Goal: Task Accomplishment & Management: Manage account settings

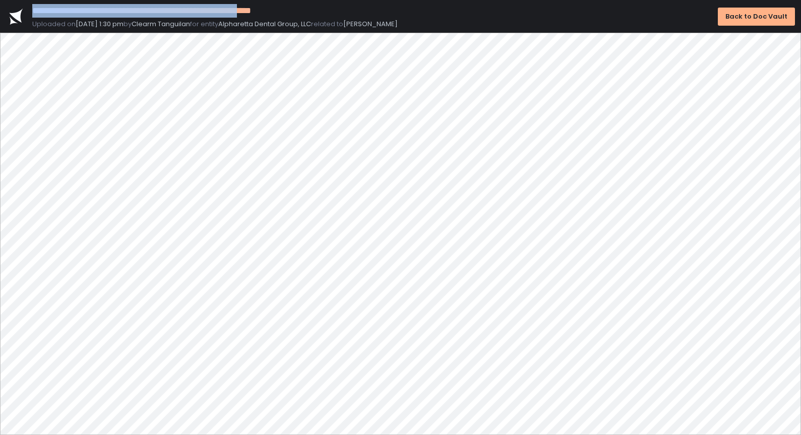
drag, startPoint x: 33, startPoint y: 11, endPoint x: 294, endPoint y: 7, distance: 261.5
click at [294, 7] on div "**********" at bounding box center [225, 11] width 386 height 14
copy div "**********"
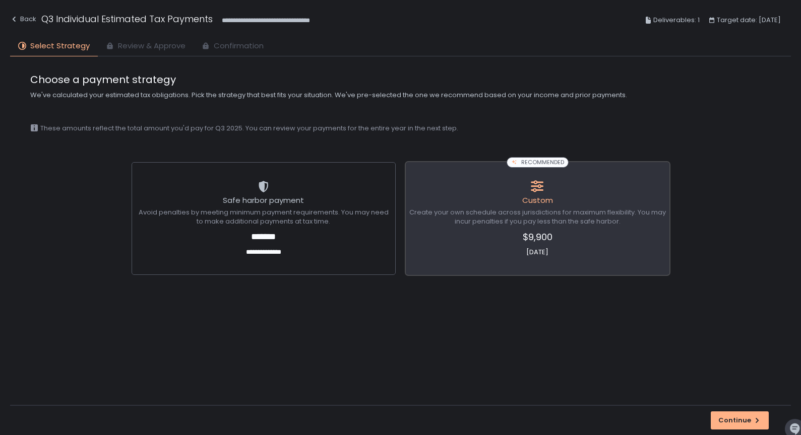
click at [533, 235] on span "$9,900" at bounding box center [537, 237] width 256 height 14
click at [748, 433] on div "Continue" at bounding box center [400, 420] width 780 height 30
click at [745, 427] on button "Continue" at bounding box center [739, 421] width 58 height 18
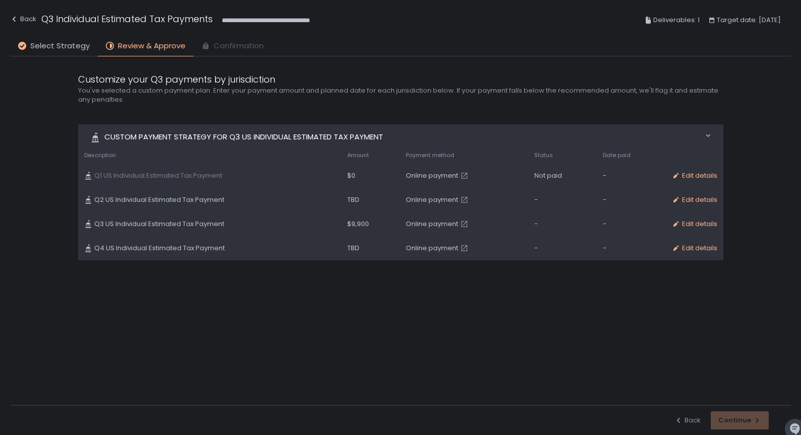
click at [151, 221] on span "Q3 US Individual Estimated Tax Payment" at bounding box center [159, 224] width 130 height 9
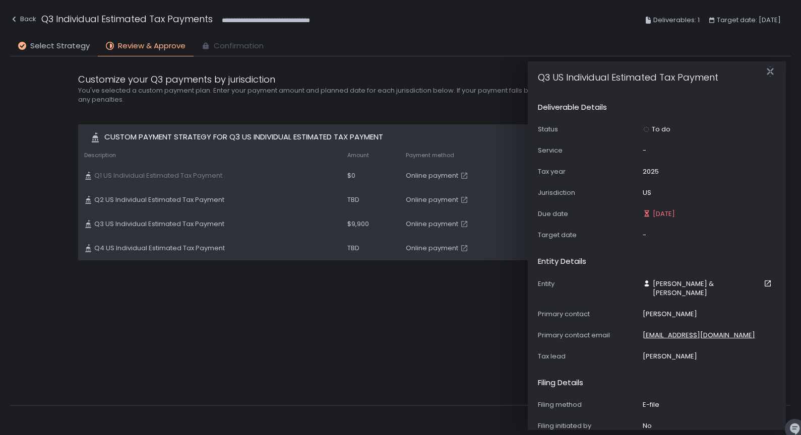
click at [280, 305] on div "Custom Payment strategy for Q3 US Individual Estimated Tax Payment Move 0 items…" at bounding box center [400, 262] width 645 height 277
click at [771, 68] on icon "button" at bounding box center [770, 72] width 10 height 10
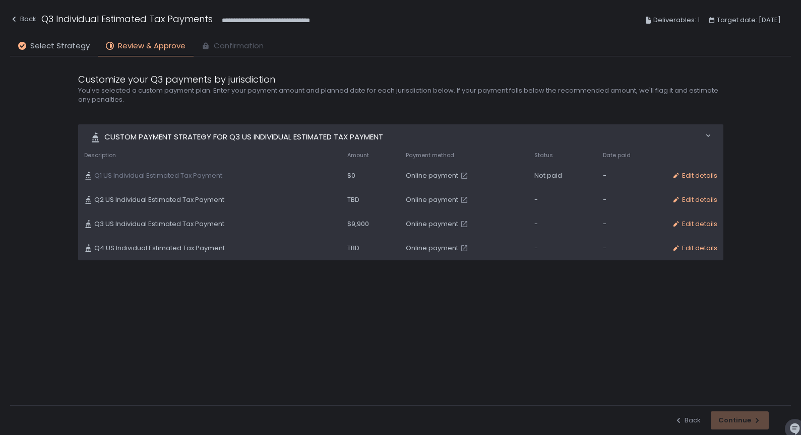
click at [564, 368] on div "Custom Payment strategy for Q3 US Individual Estimated Tax Payment Move 0 items…" at bounding box center [400, 262] width 645 height 277
click at [214, 47] on span "Confirmation" at bounding box center [239, 46] width 50 height 12
click at [115, 20] on h1 "Q3 Individual Estimated Tax Payments" at bounding box center [126, 19] width 171 height 14
click at [24, 21] on div "Back" at bounding box center [23, 19] width 26 height 12
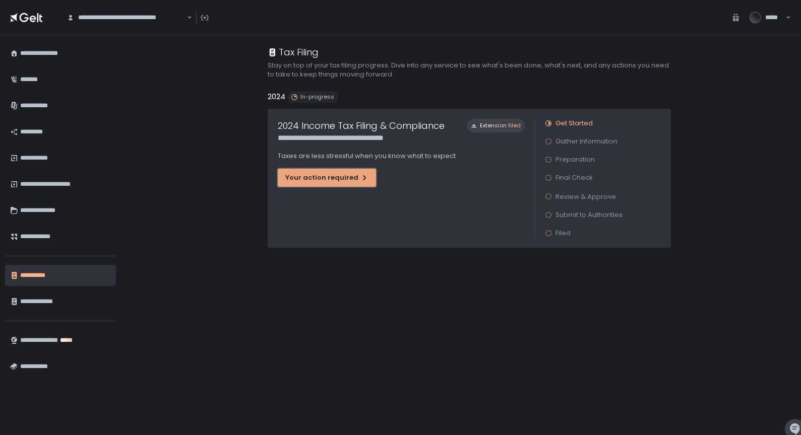
click at [330, 182] on div "Your action required" at bounding box center [326, 177] width 83 height 9
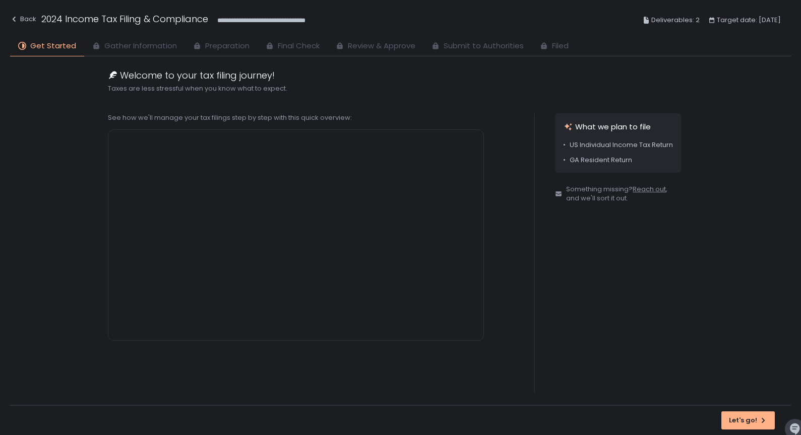
click at [108, 36] on div "**********" at bounding box center [400, 20] width 780 height 37
click at [766, 417] on icon "button" at bounding box center [763, 421] width 8 height 8
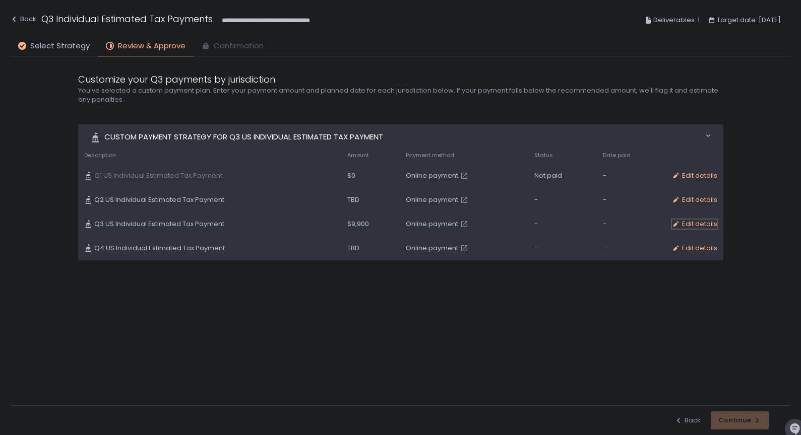
click at [688, 225] on div "Edit details" at bounding box center [694, 224] width 45 height 9
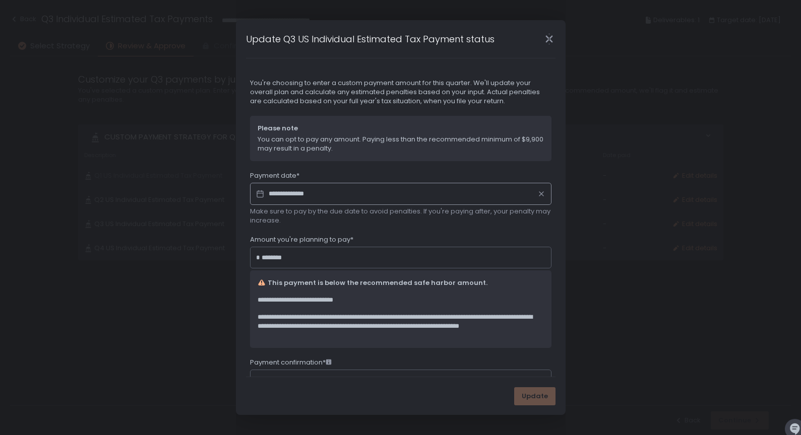
scroll to position [83, 0]
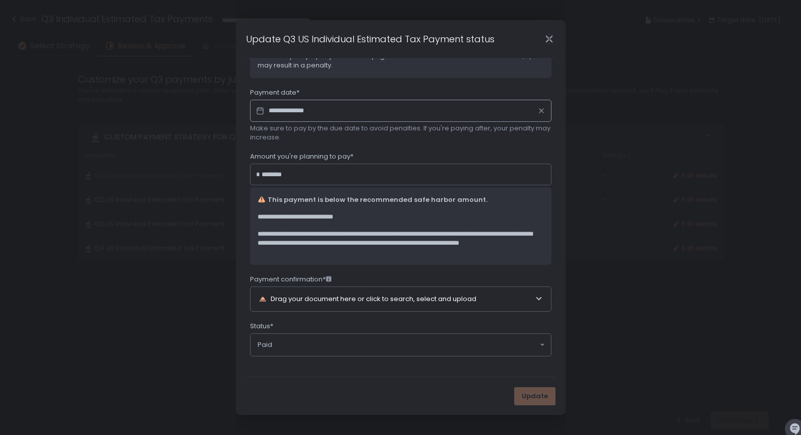
click at [345, 303] on div "Drag your document here or click to search, select and upload" at bounding box center [396, 299] width 276 height 24
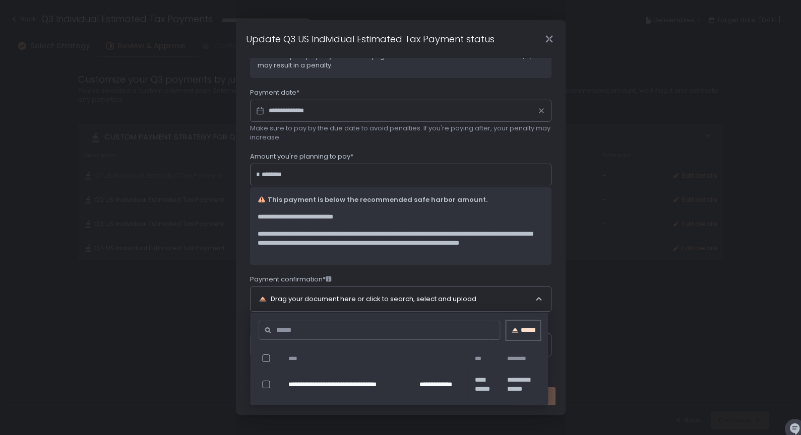
click at [532, 334] on div "******" at bounding box center [523, 330] width 34 height 9
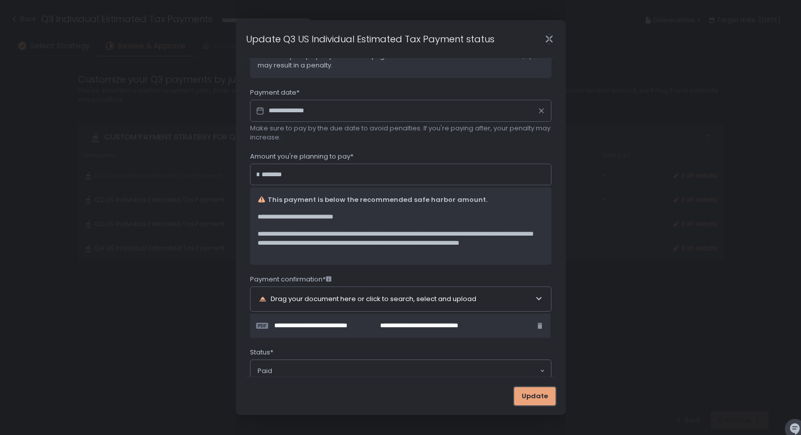
click at [530, 399] on span "Update" at bounding box center [534, 396] width 26 height 9
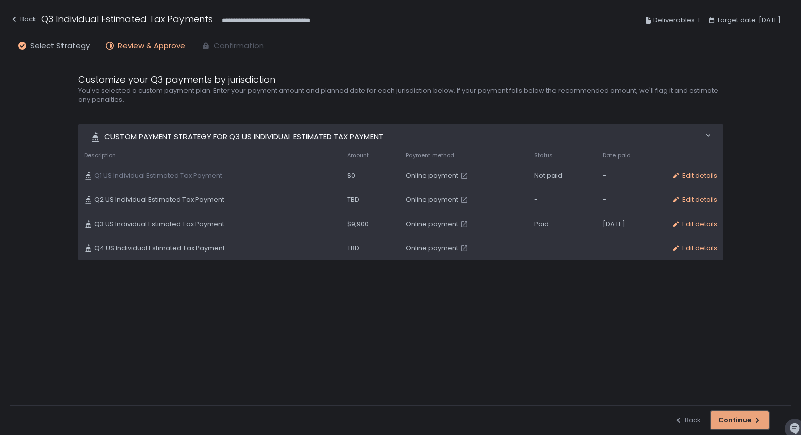
click at [727, 418] on div "Continue" at bounding box center [739, 420] width 43 height 9
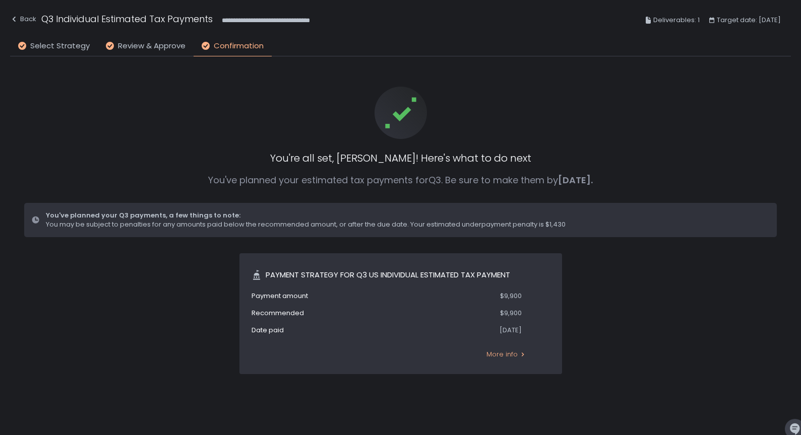
click at [404, 36] on div "**********" at bounding box center [400, 20] width 780 height 37
click at [681, 16] on span "Deliverables: 1" at bounding box center [676, 20] width 46 height 12
click at [682, 27] on div "Deliverables: 1 Target date: Sep 15th" at bounding box center [712, 20] width 137 height 17
click at [646, 22] on icon at bounding box center [647, 20] width 5 height 7
click at [674, 22] on span "Deliverables: 1" at bounding box center [676, 20] width 46 height 12
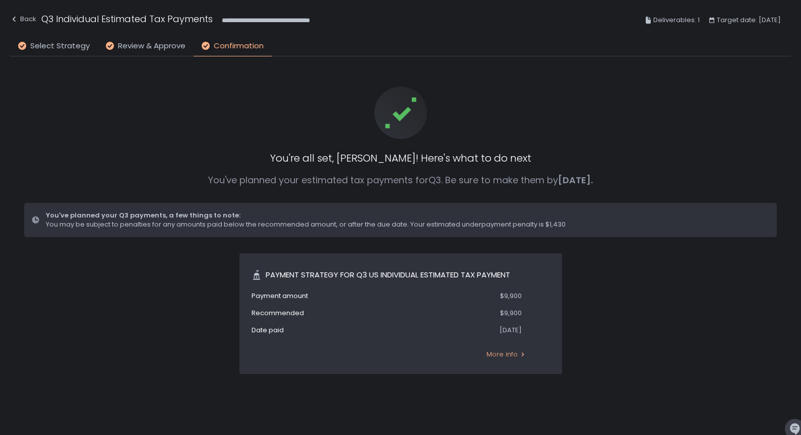
click at [720, 20] on span "Target date: [DATE]" at bounding box center [748, 20] width 64 height 12
